Goal: Find specific fact: Find specific fact

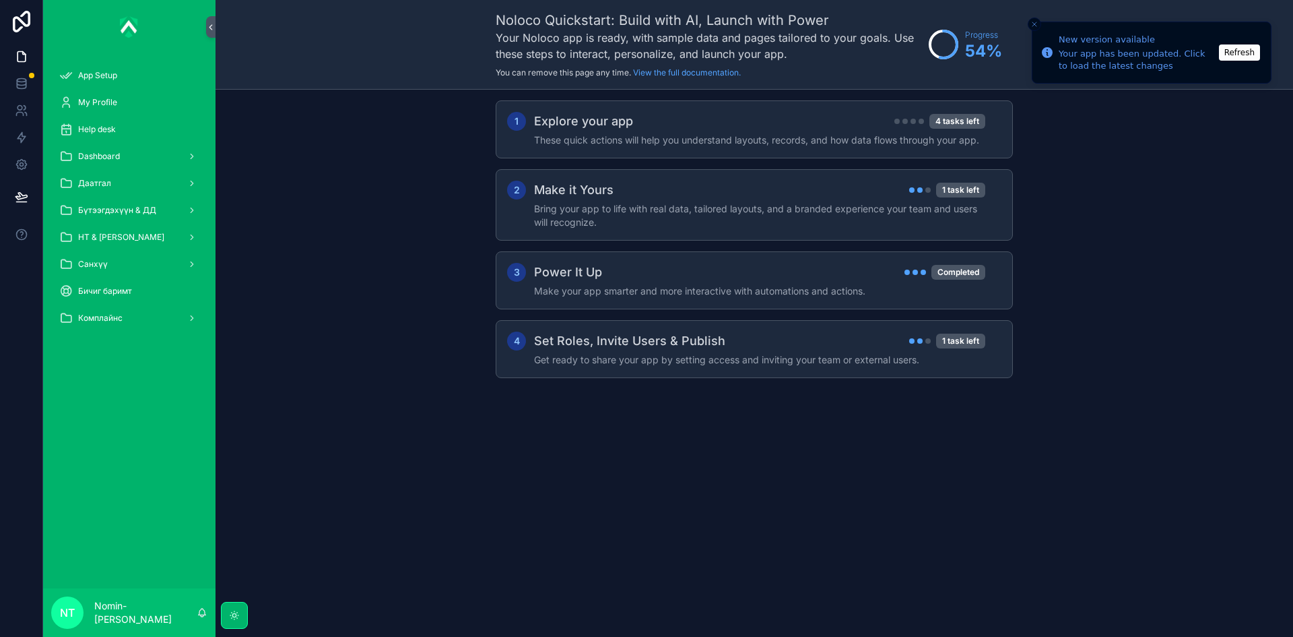
click at [1033, 27] on icon "Close toast" at bounding box center [1035, 24] width 8 height 8
click at [117, 261] on div "Санхүү" at bounding box center [129, 264] width 140 height 22
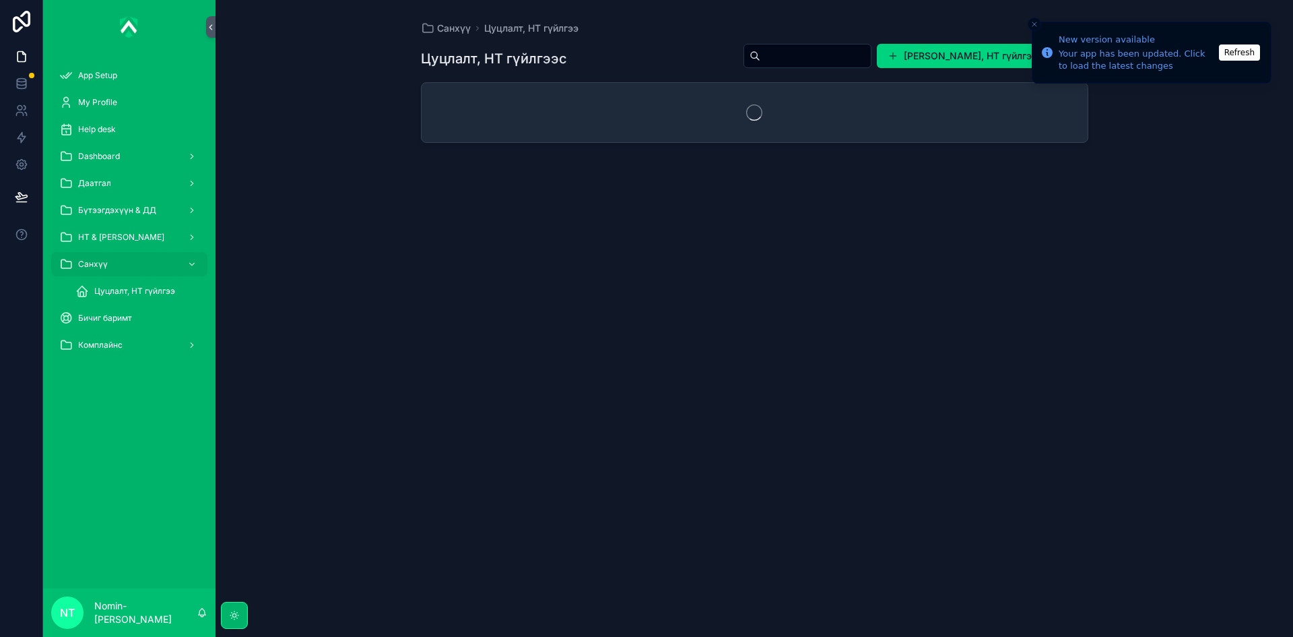
click at [134, 290] on span "Цуцлалт, НТ гүйлгээ" at bounding box center [134, 291] width 81 height 11
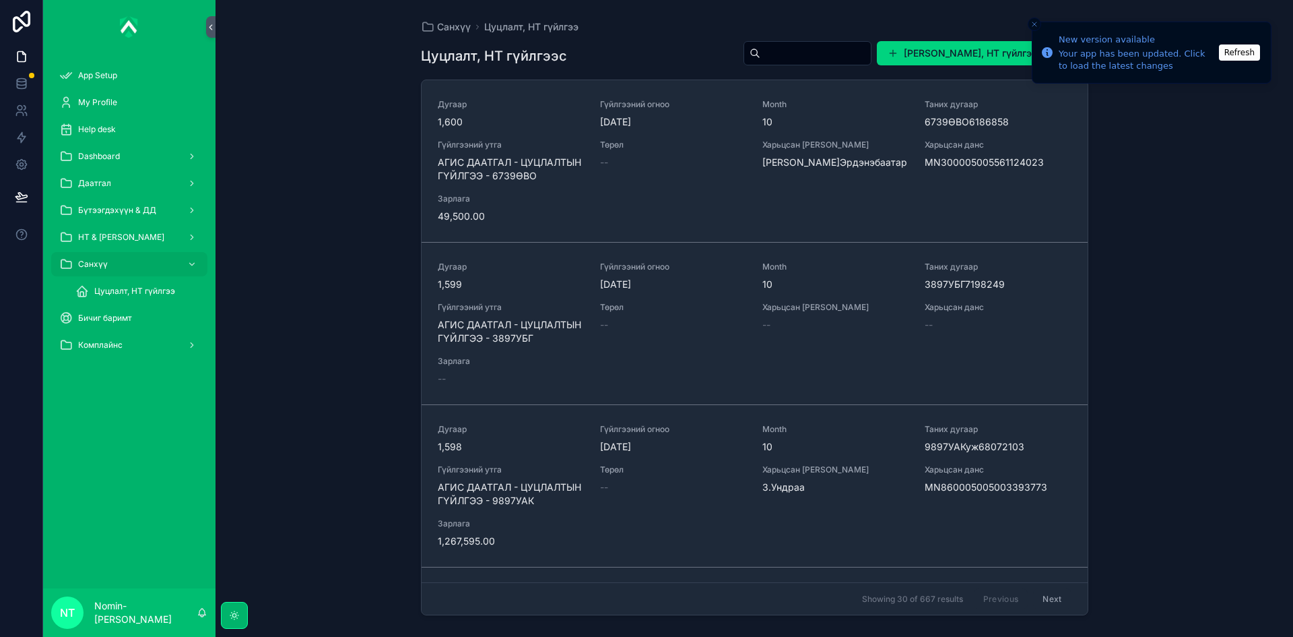
click at [521, 189] on div "Дугаар 1,600 Гүйлгээний огноо [DATE] Month 10 Таних дугаар 6739ӨВО6186858 Гүйлг…" at bounding box center [755, 161] width 634 height 124
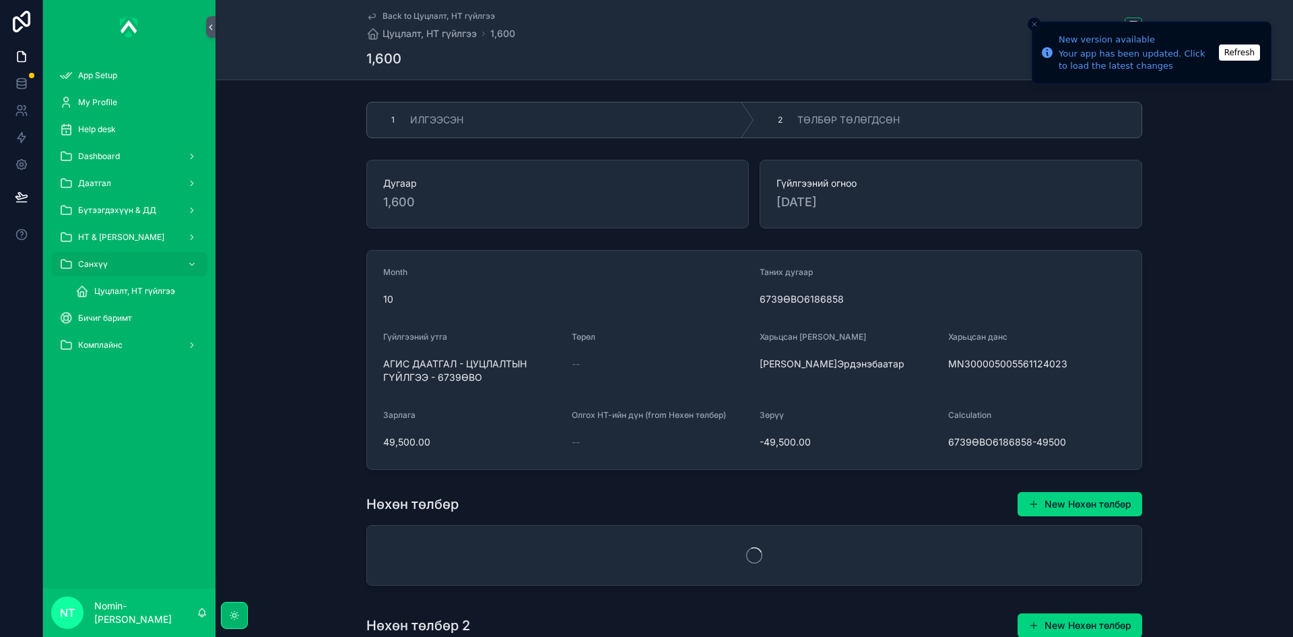
click at [800, 121] on span "ТӨЛБӨР ТӨЛӨГДСӨН" at bounding box center [849, 119] width 102 height 13
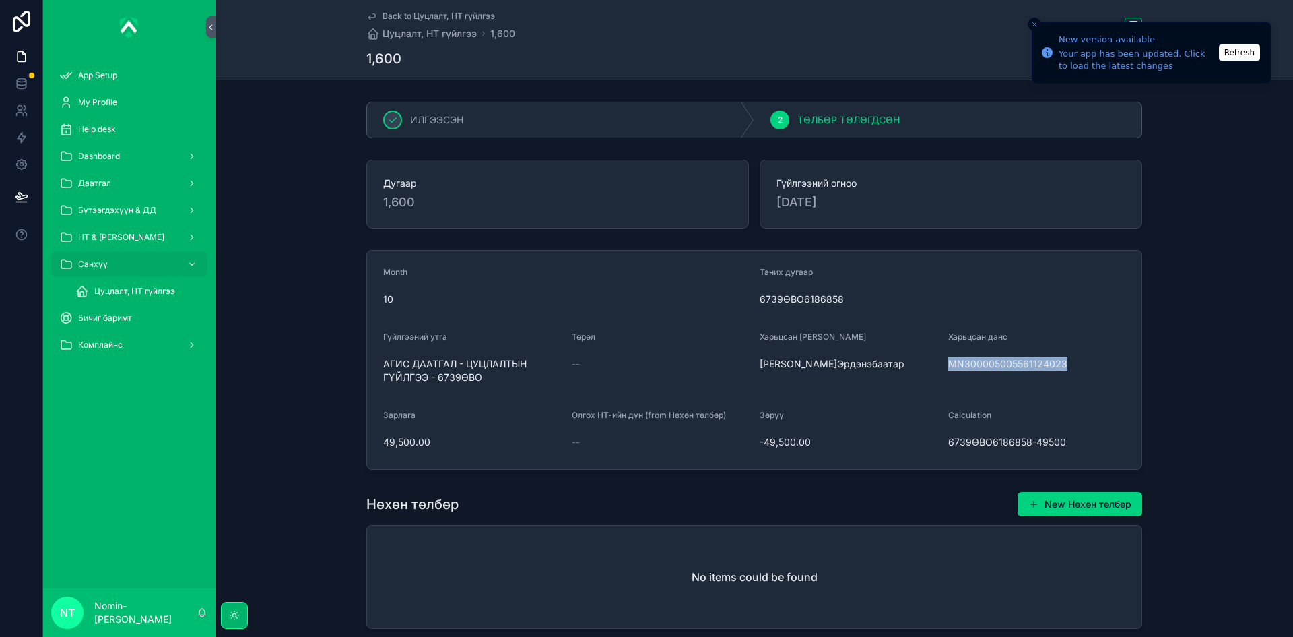
drag, startPoint x: 942, startPoint y: 366, endPoint x: 1060, endPoint y: 375, distance: 118.2
click at [1060, 375] on form "Month 10 Таних дугаар 6739ӨВО6186858 Гүйлгээний утга АГИС ДААТГАЛ - ЦУЦЛАЛТЫН Г…" at bounding box center [754, 360] width 775 height 218
copy span "MN300005005561124023"
drag, startPoint x: 379, startPoint y: 444, endPoint x: 428, endPoint y: 451, distance: 49.6
click at [428, 451] on form "Month 10 Таних дугаар 6739ӨВО6186858 Гүйлгээний утга АГИС ДААТГАЛ - ЦУЦЛАЛТЫН Г…" at bounding box center [754, 360] width 775 height 218
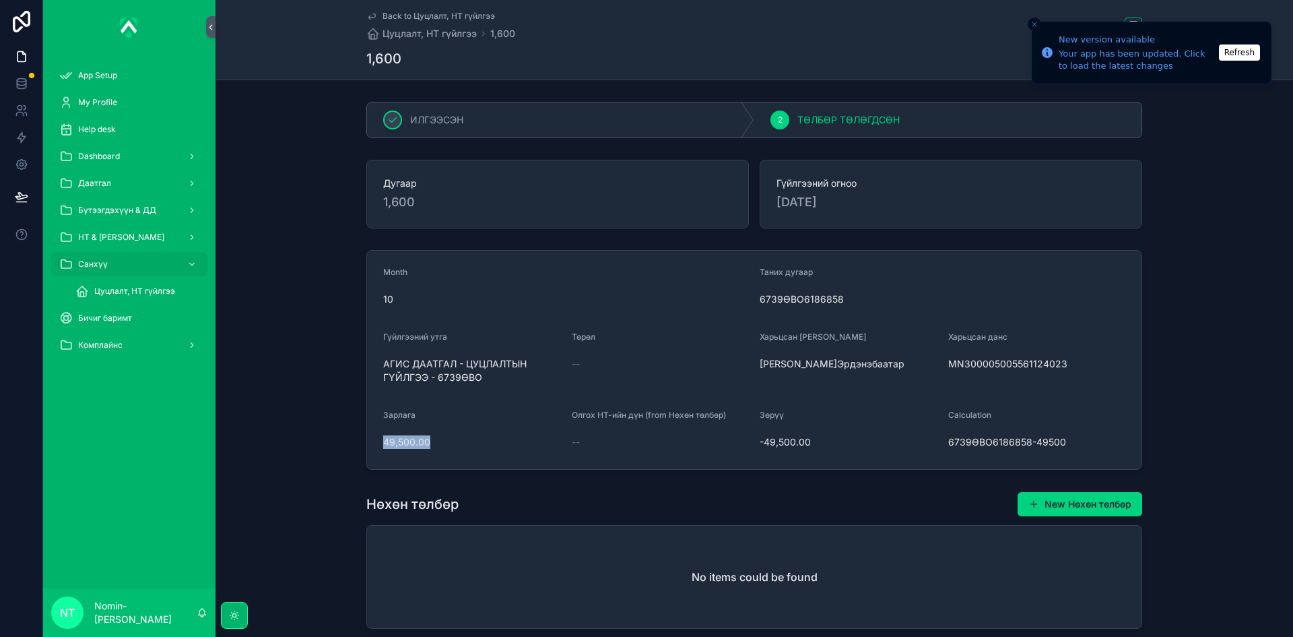
copy span "49,500.00"
drag, startPoint x: 378, startPoint y: 360, endPoint x: 483, endPoint y: 383, distance: 107.6
click at [483, 383] on form "Month 10 Таних дугаар 6739ӨВО6186858 Гүйлгээний утга АГИС ДААТГАЛ - ЦУЦЛАЛТЫН Г…" at bounding box center [754, 360] width 775 height 218
copy span "АГИС ДААТГАЛ - ЦУЦЛАЛТЫН ГҮЙЛГЭЭ - 6739ӨВО"
